Goal: Obtain resource: Obtain resource

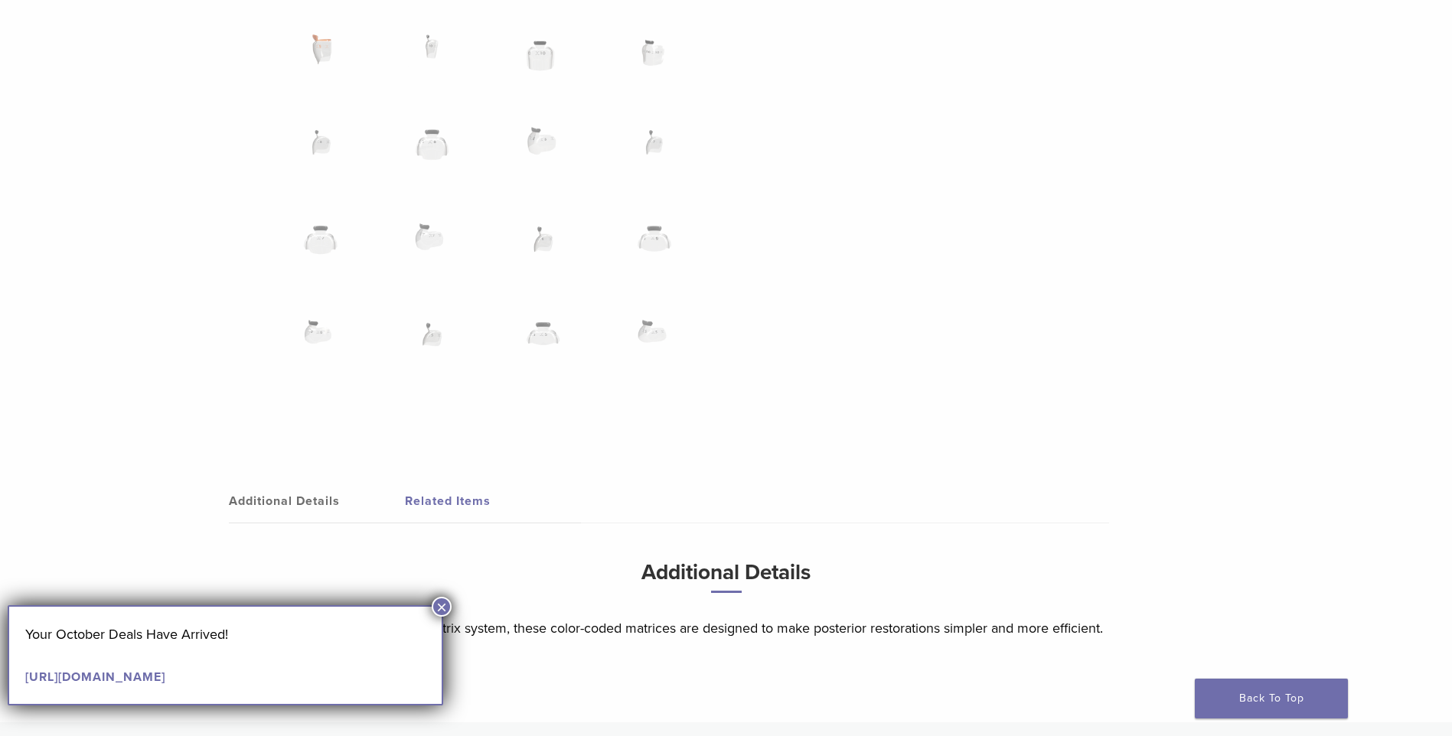
scroll to position [1378, 0]
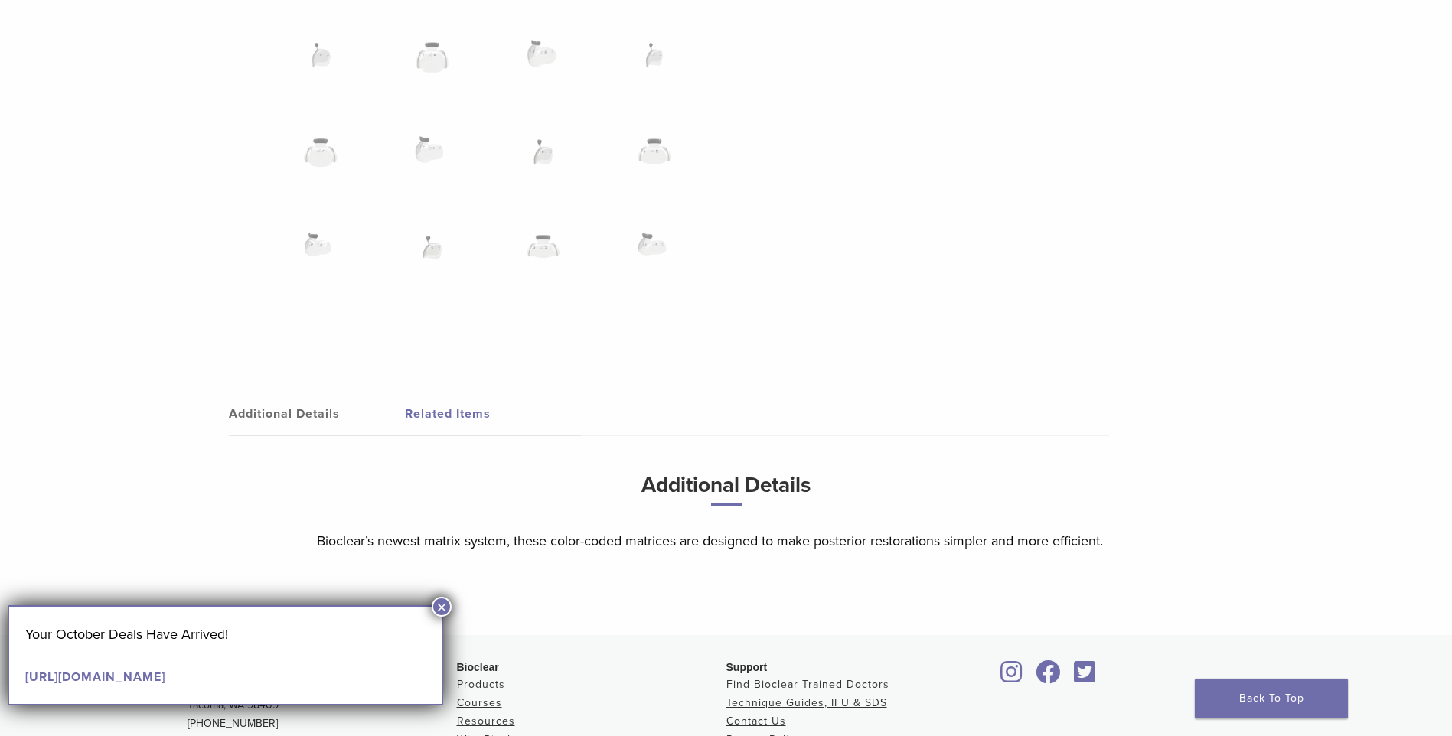
click at [440, 602] on button "×" at bounding box center [442, 607] width 20 height 20
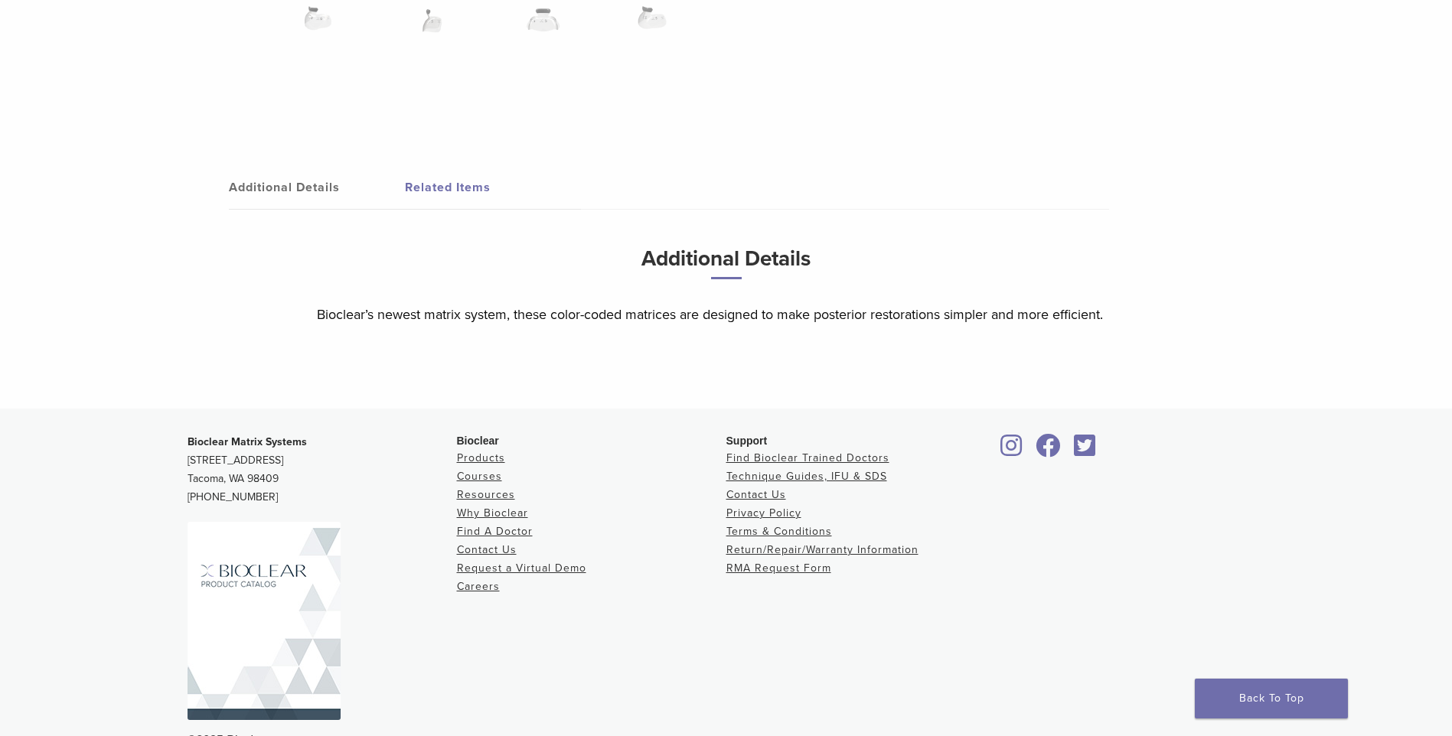
scroll to position [1642, 0]
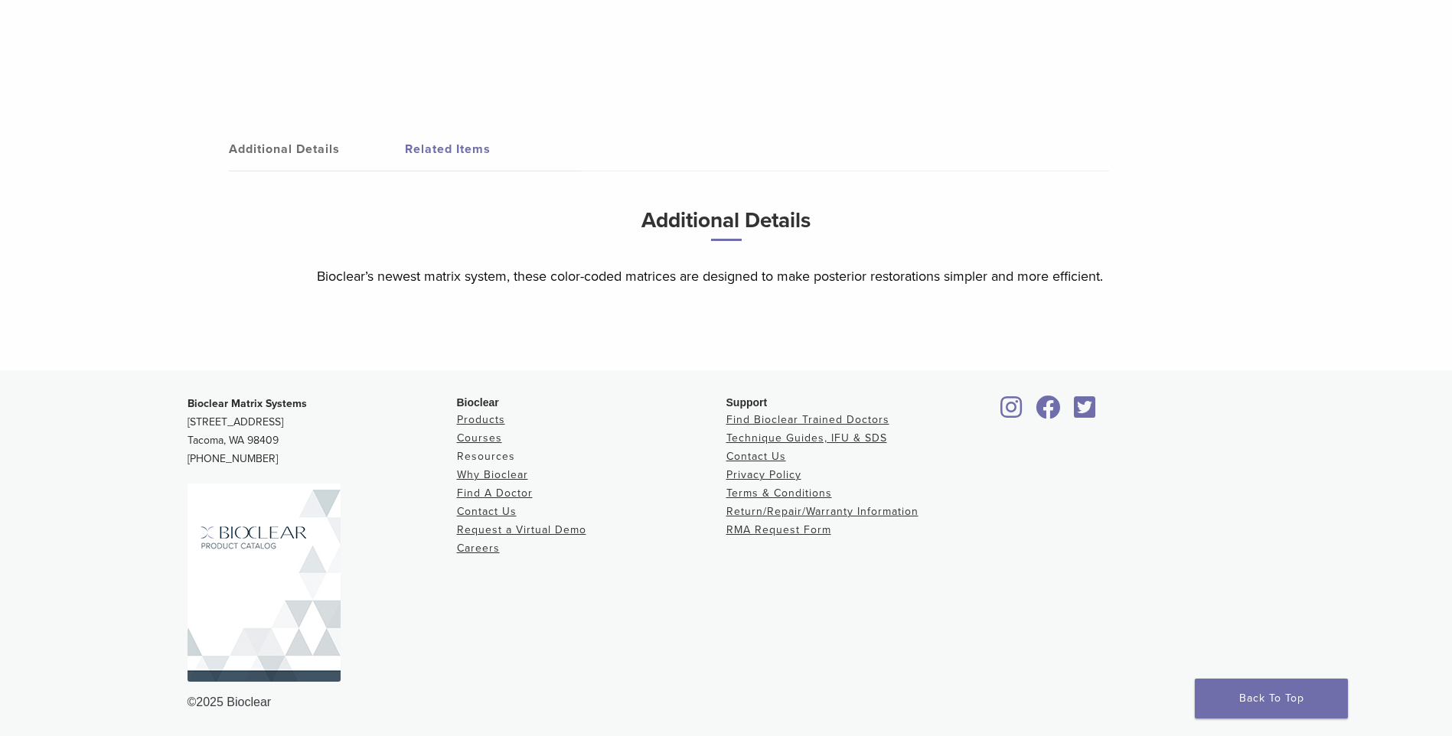
click at [494, 452] on link "Resources" at bounding box center [486, 456] width 58 height 13
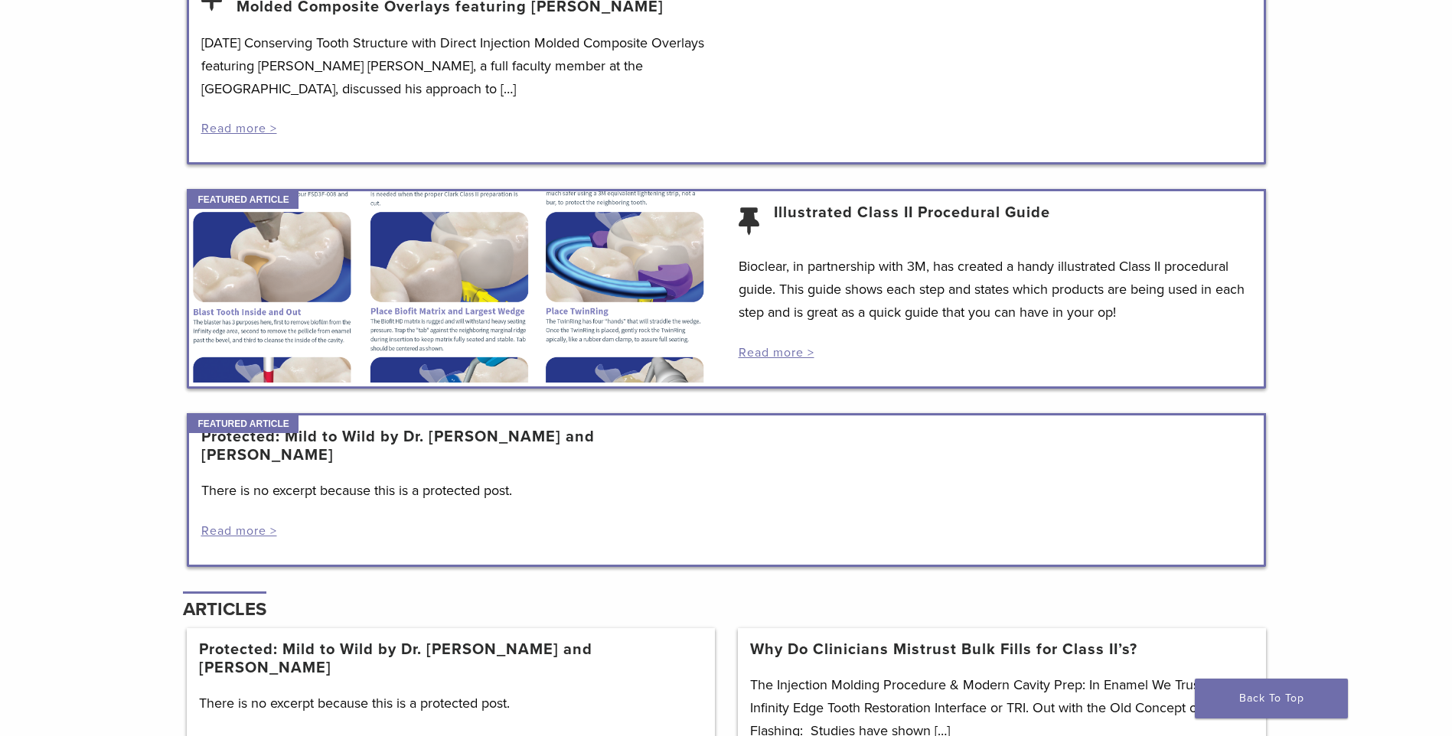
scroll to position [1071, 0]
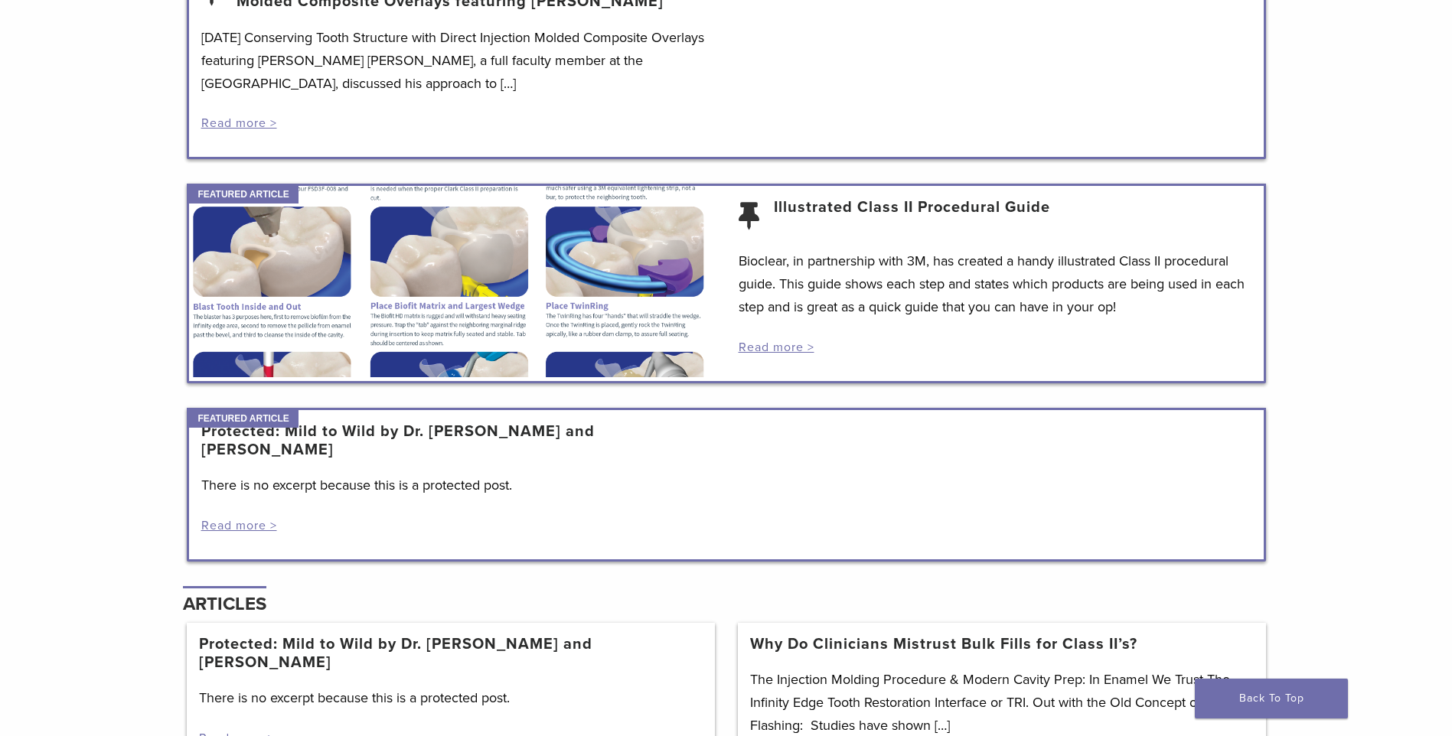
click at [455, 291] on div at bounding box center [457, 281] width 537 height 191
click at [760, 345] on link "Read more >" at bounding box center [777, 347] width 76 height 15
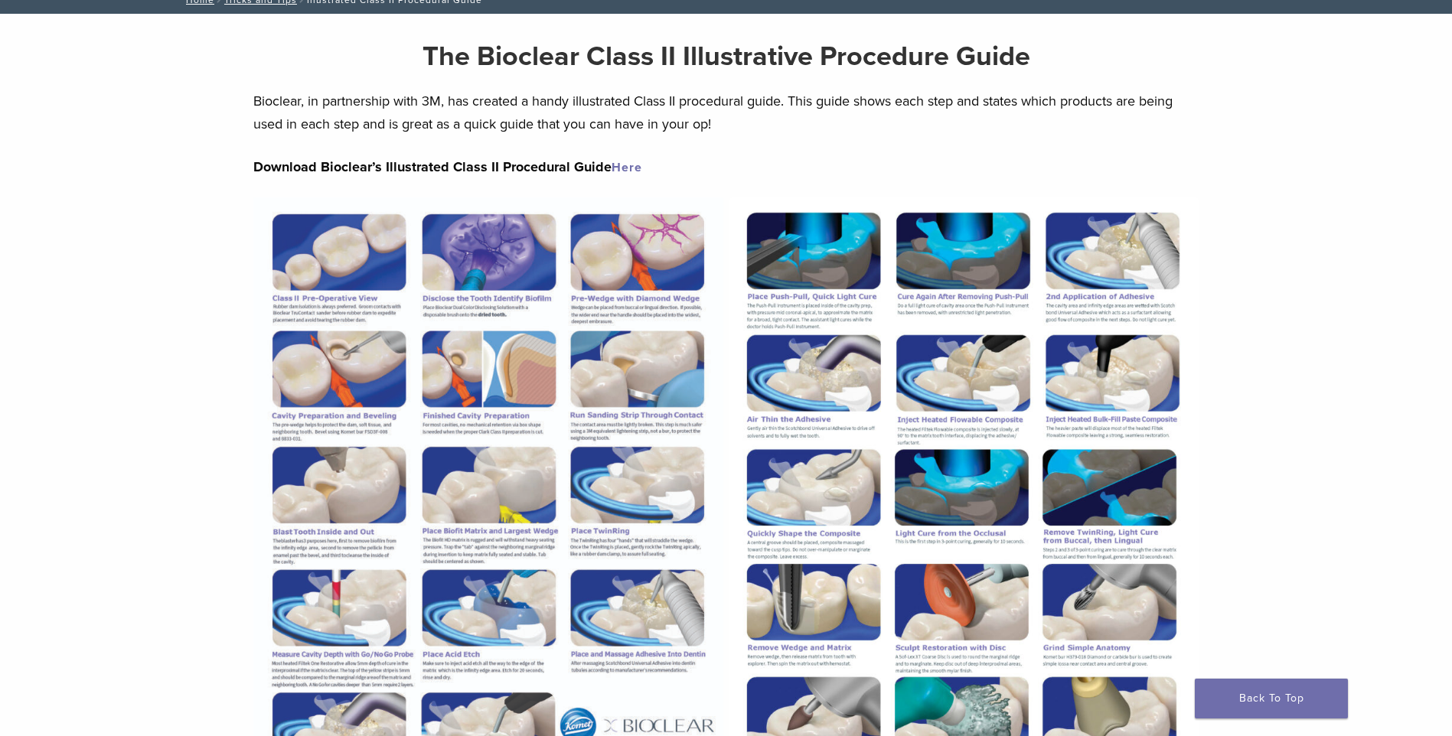
scroll to position [77, 0]
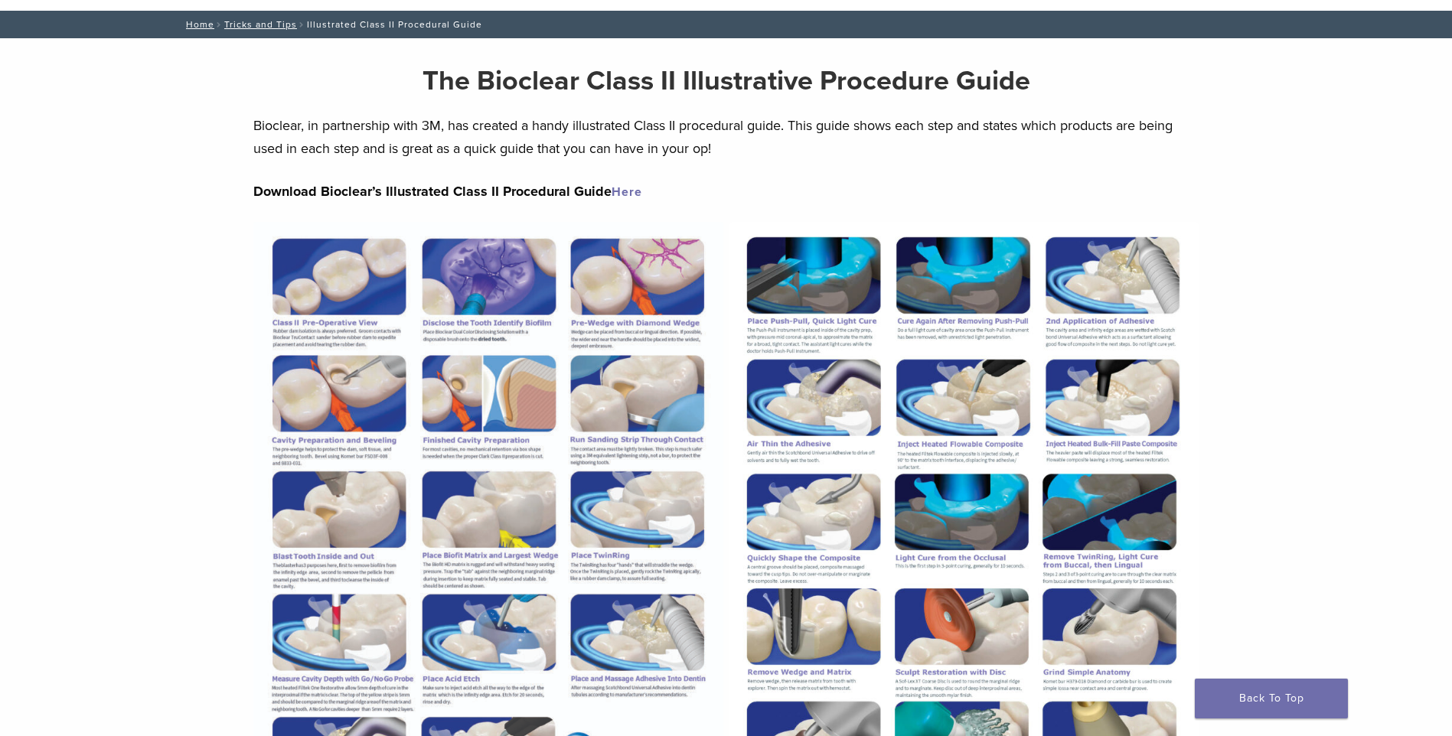
click at [624, 189] on link "Here" at bounding box center [626, 191] width 31 height 15
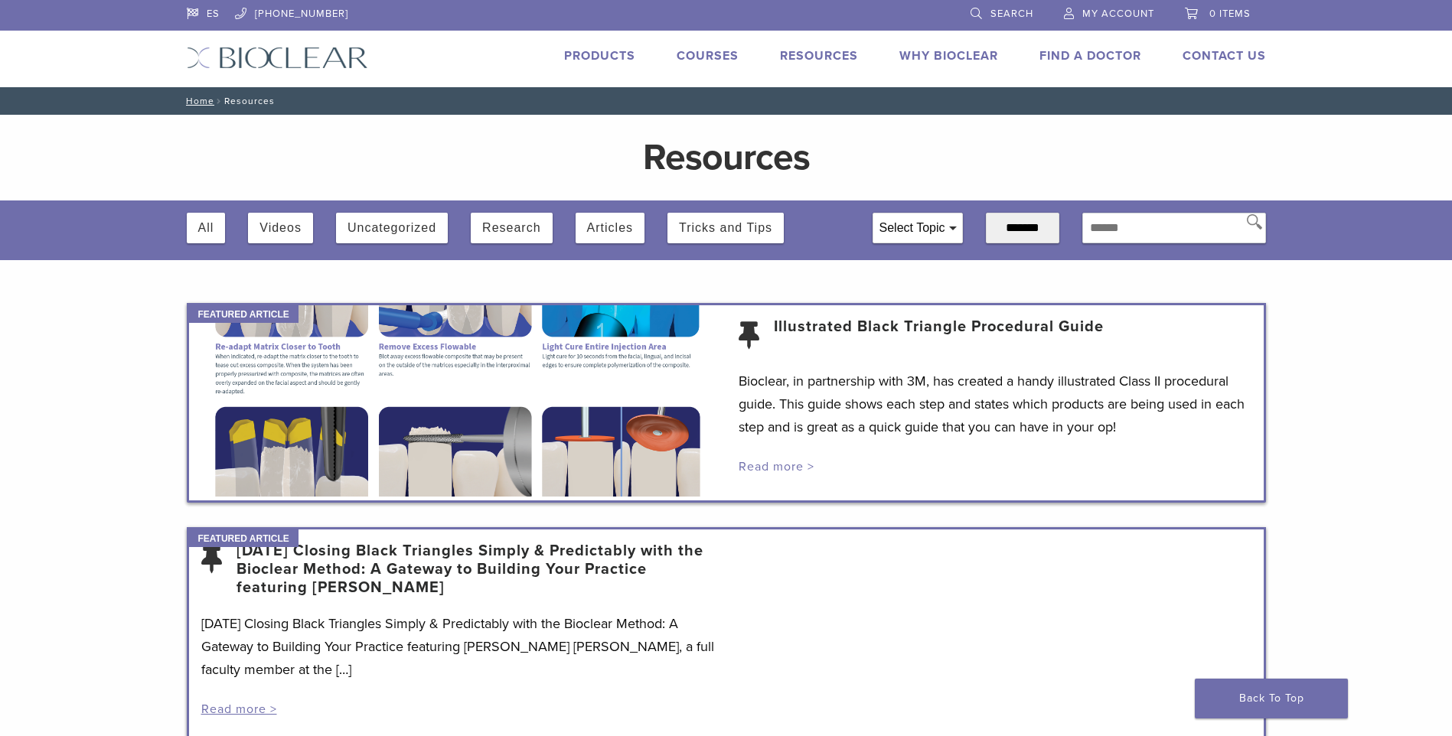
click at [781, 465] on link "Read more >" at bounding box center [777, 466] width 76 height 15
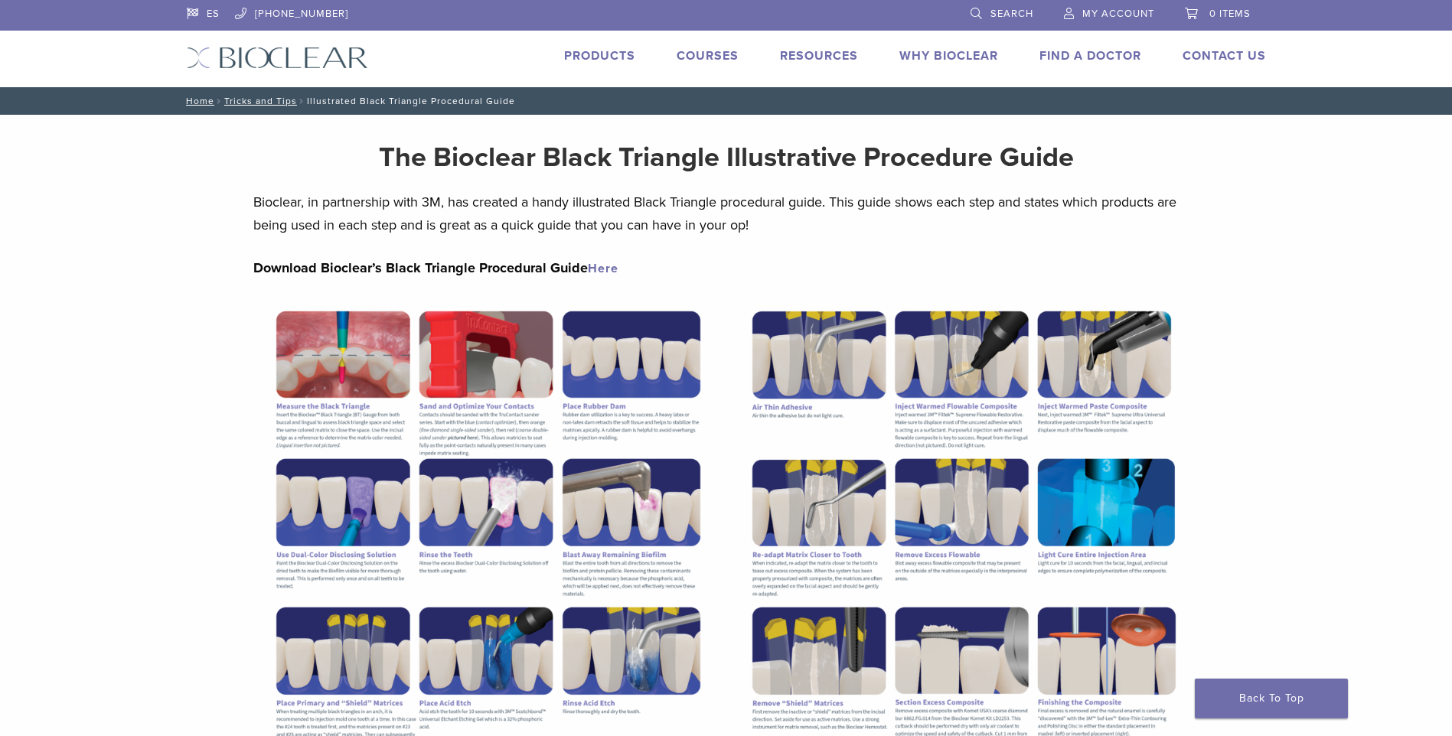
click at [606, 266] on link "Here" at bounding box center [603, 268] width 31 height 15
